Goal: Task Accomplishment & Management: Use online tool/utility

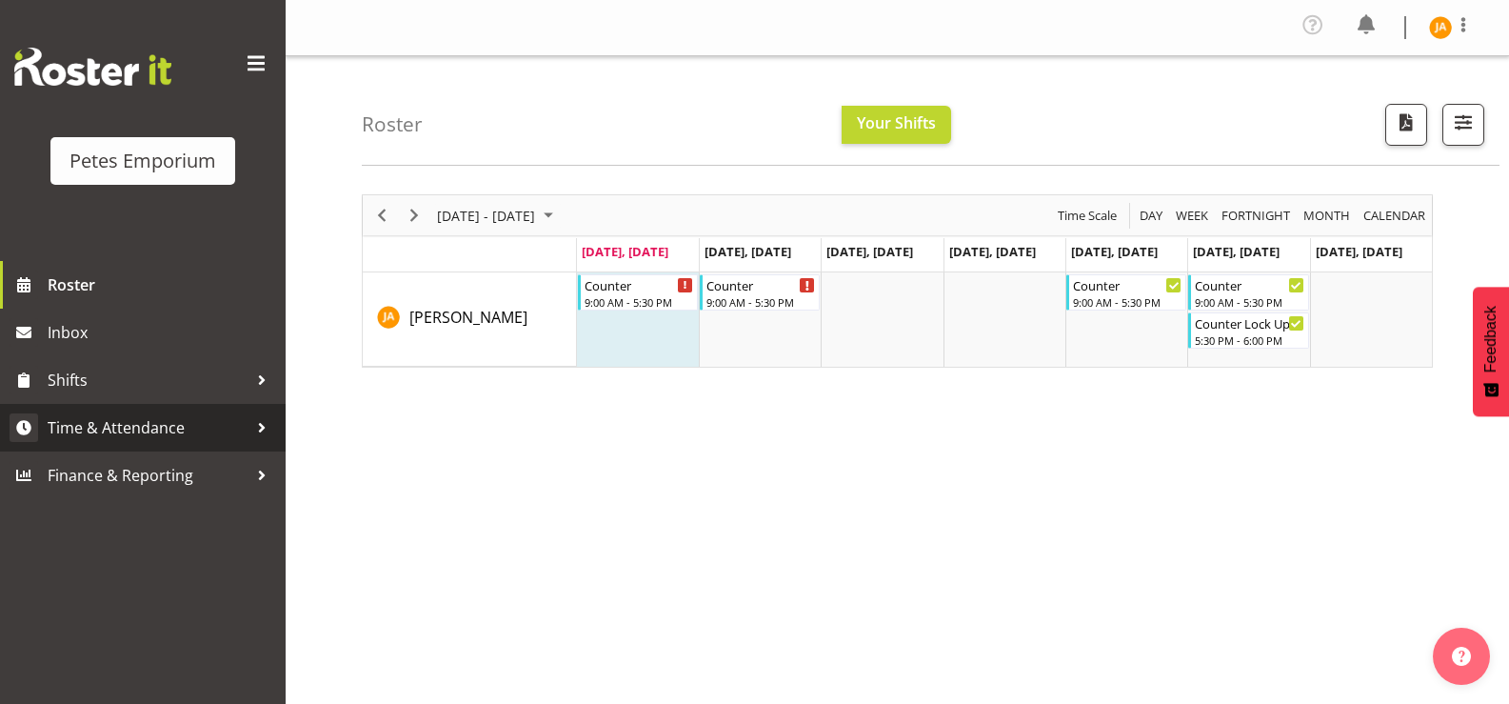
click at [131, 414] on span "Time & Attendance" at bounding box center [148, 427] width 200 height 29
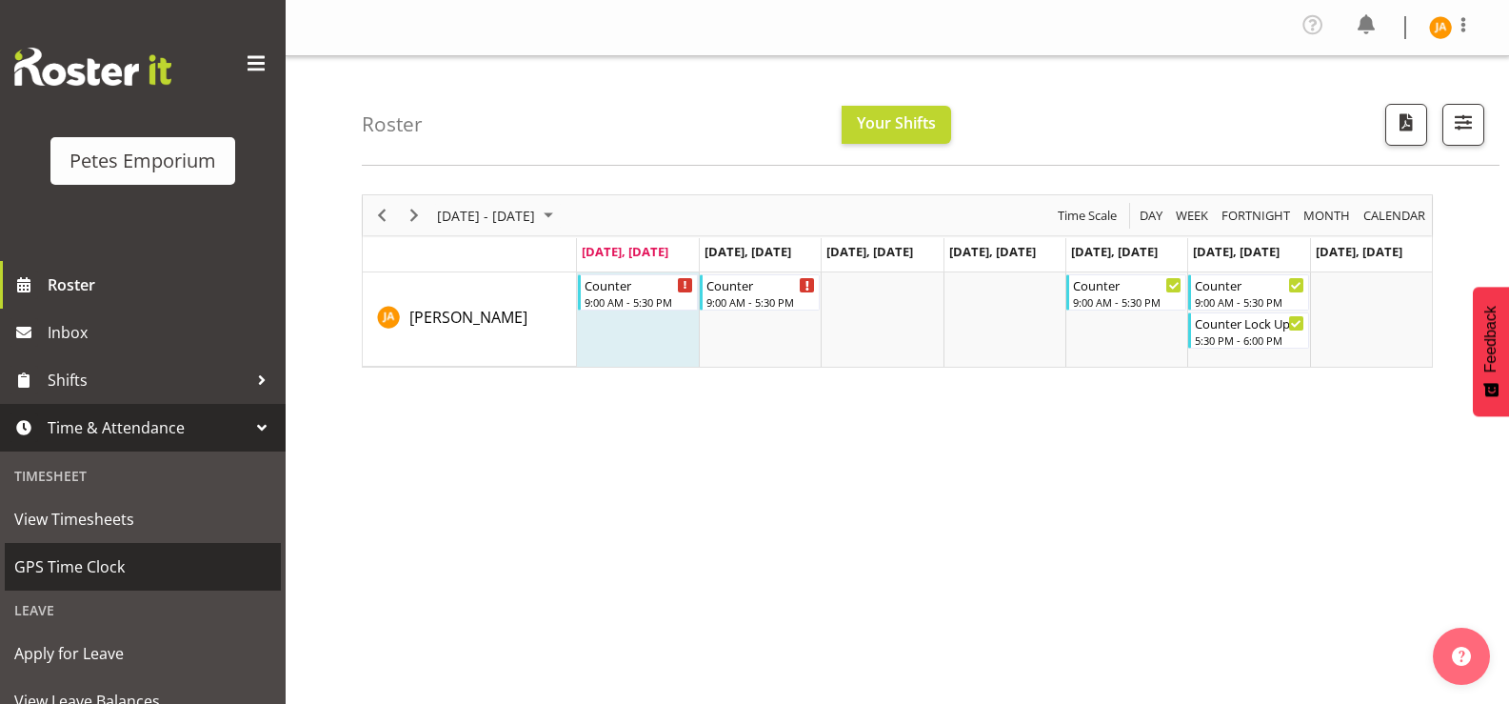
click at [120, 571] on span "GPS Time Clock" at bounding box center [142, 566] width 257 height 29
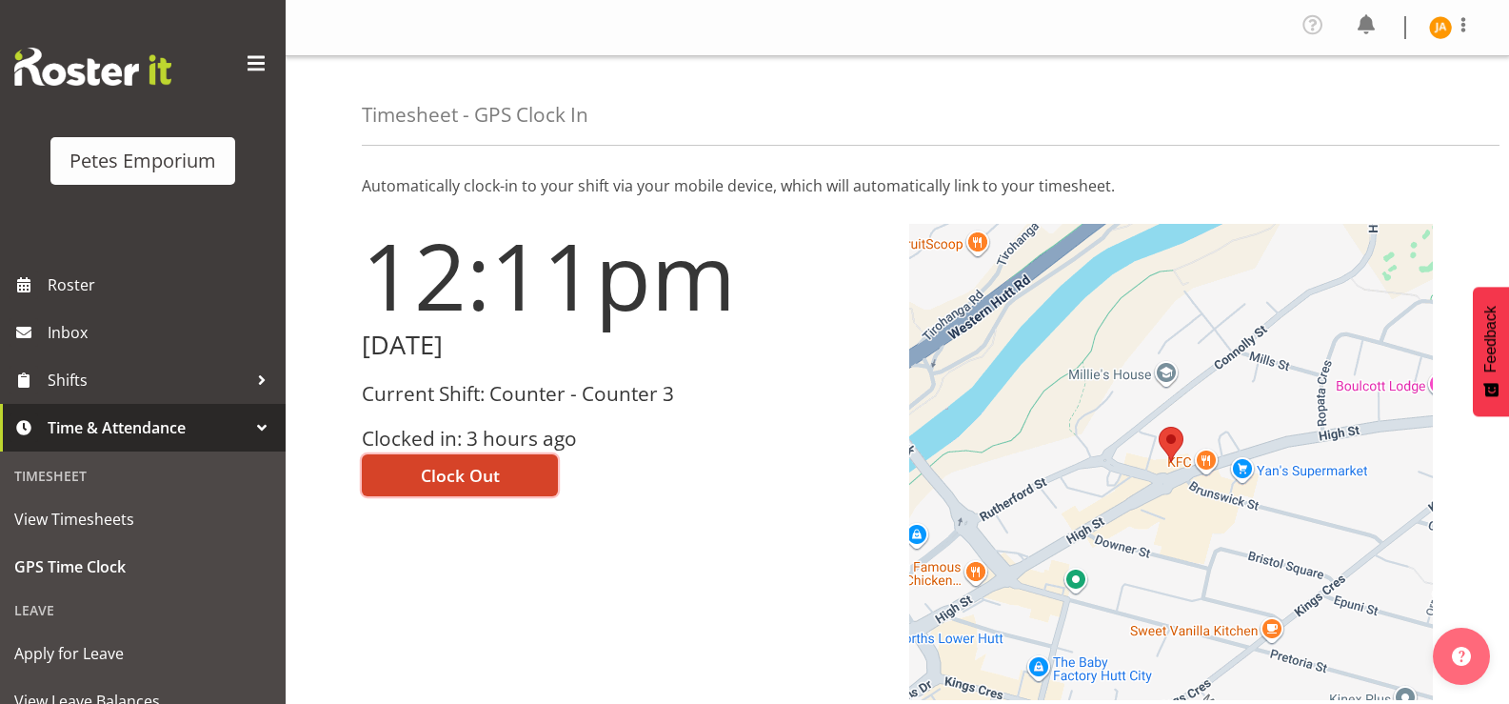
click at [523, 479] on button "Clock Out" at bounding box center [460, 475] width 196 height 42
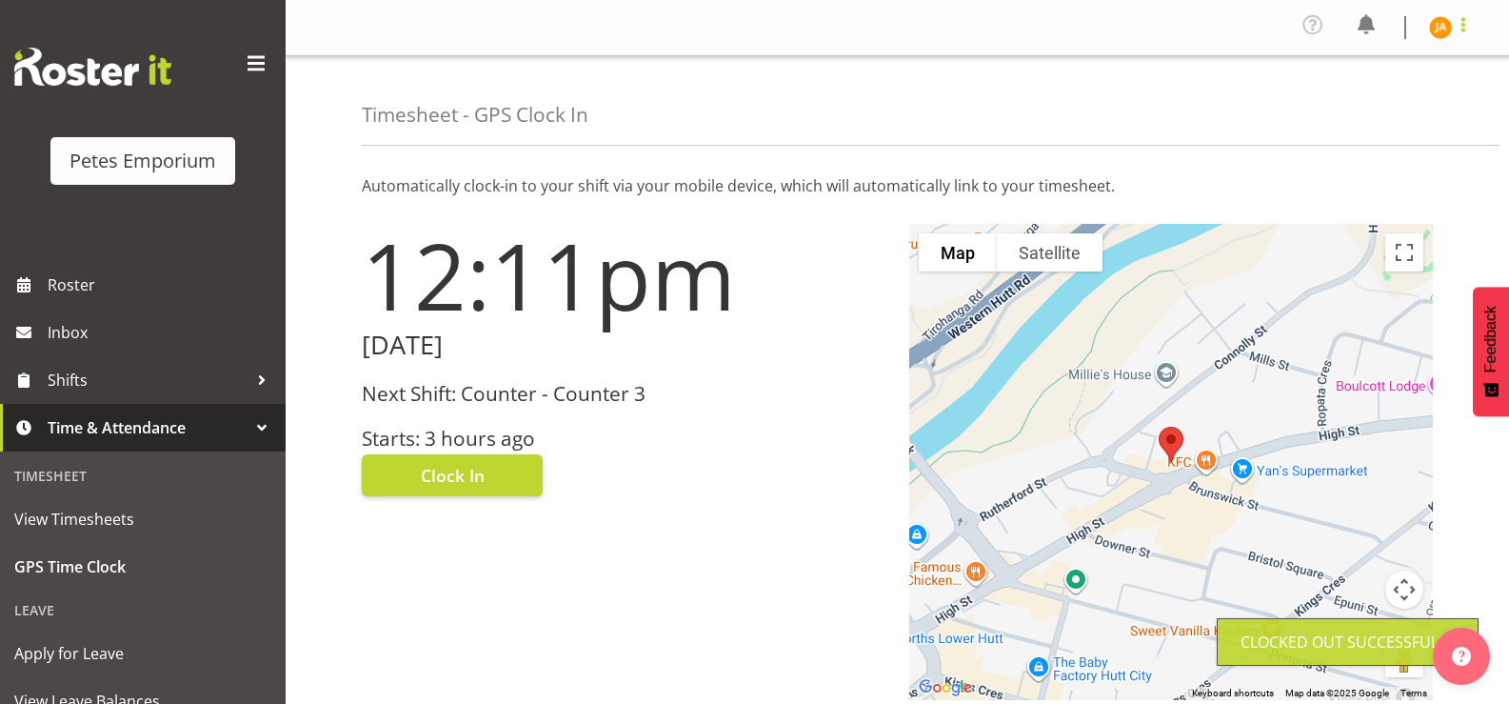
click at [1464, 30] on span at bounding box center [1463, 24] width 23 height 23
click at [1376, 108] on link "Log Out" at bounding box center [1383, 105] width 183 height 34
